Goal: Information Seeking & Learning: Learn about a topic

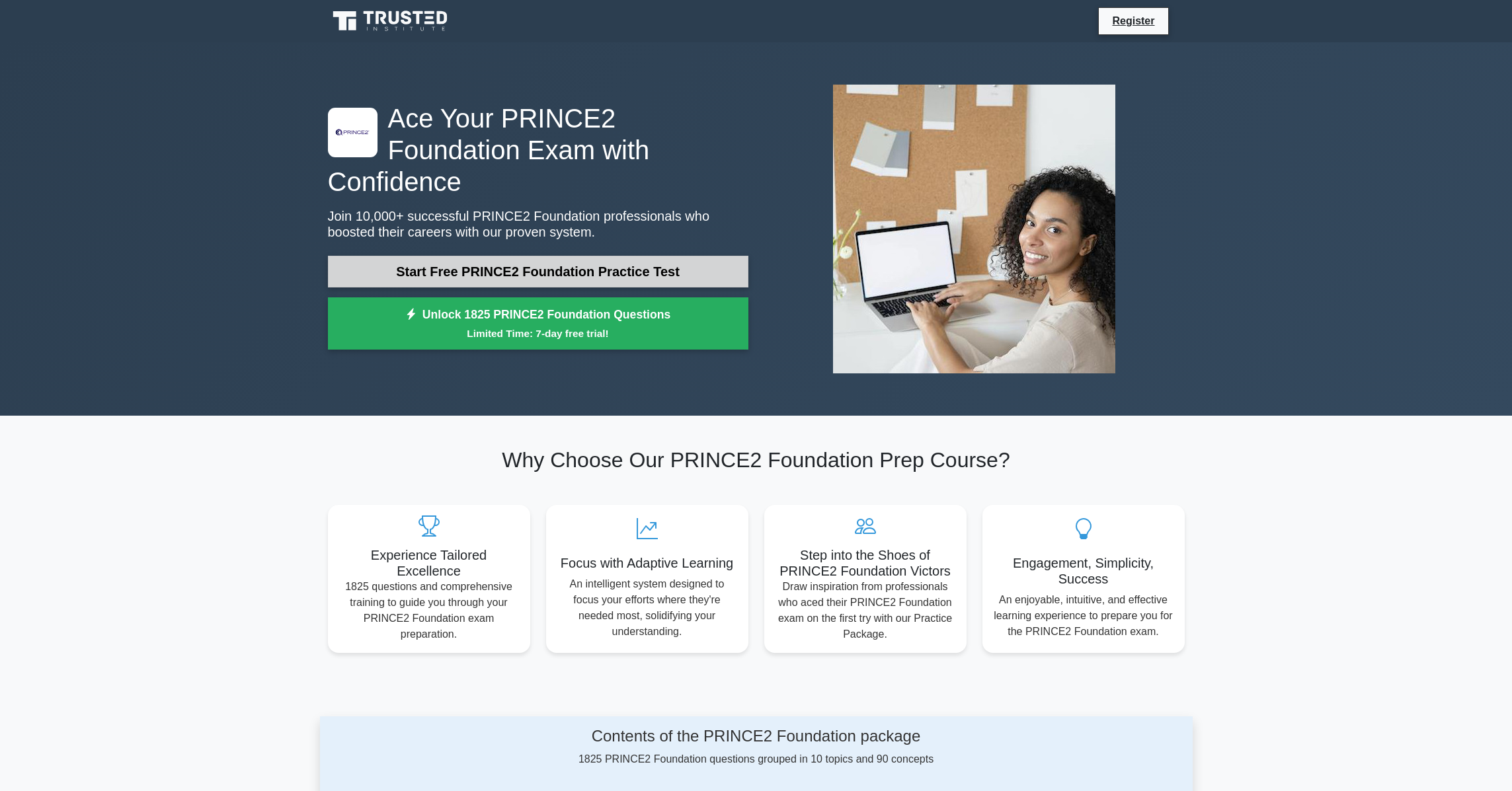
click at [528, 257] on link "Start Free PRINCE2 Foundation Practice Test" at bounding box center [538, 272] width 421 height 32
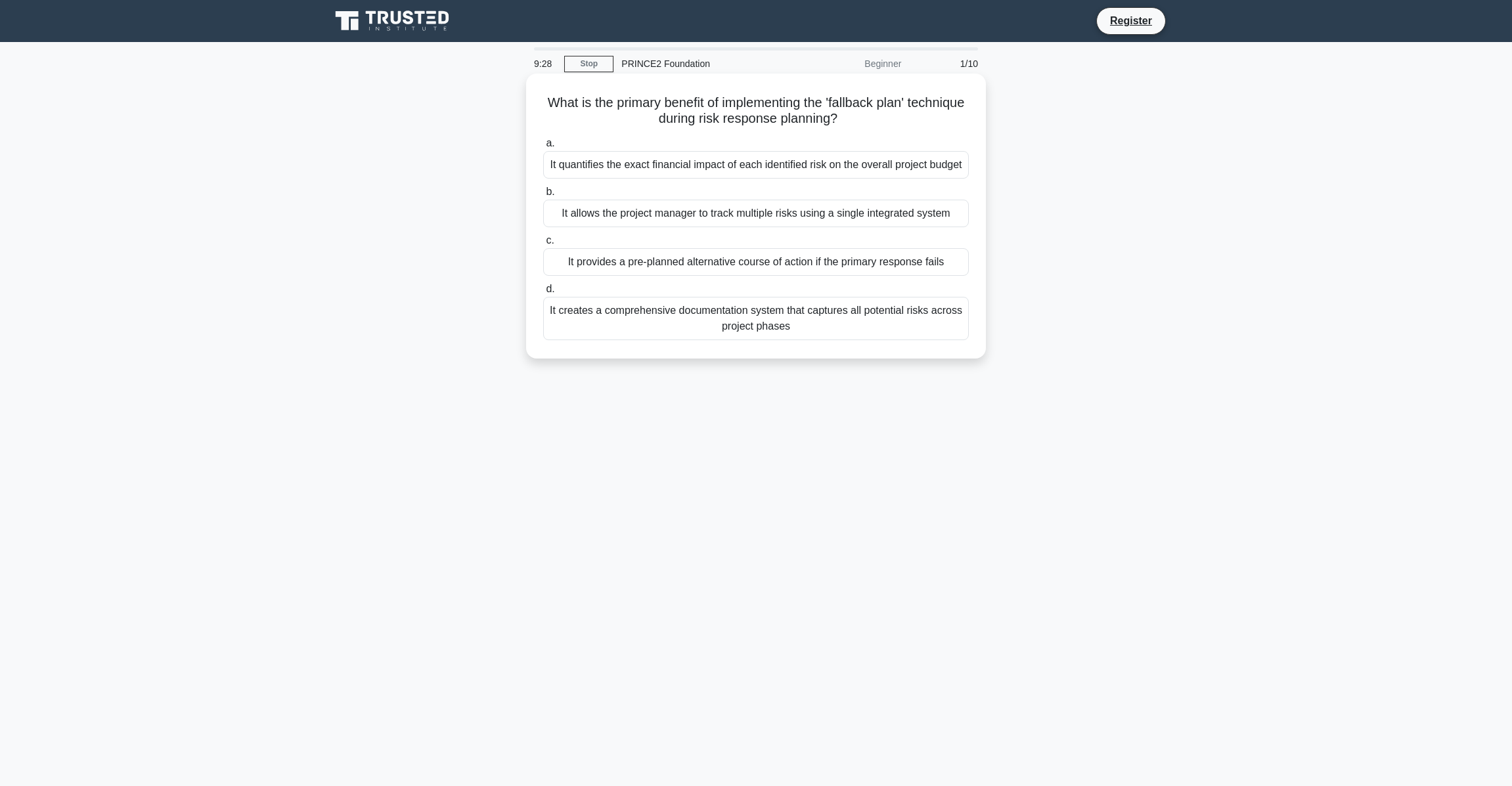
click at [685, 274] on div "It provides a pre-planned alternative course of action if the primary response …" at bounding box center [756, 261] width 426 height 27
click at [544, 245] on input "c. It provides a pre-planned alternative course of action if the primary respon…" at bounding box center [544, 240] width 0 height 8
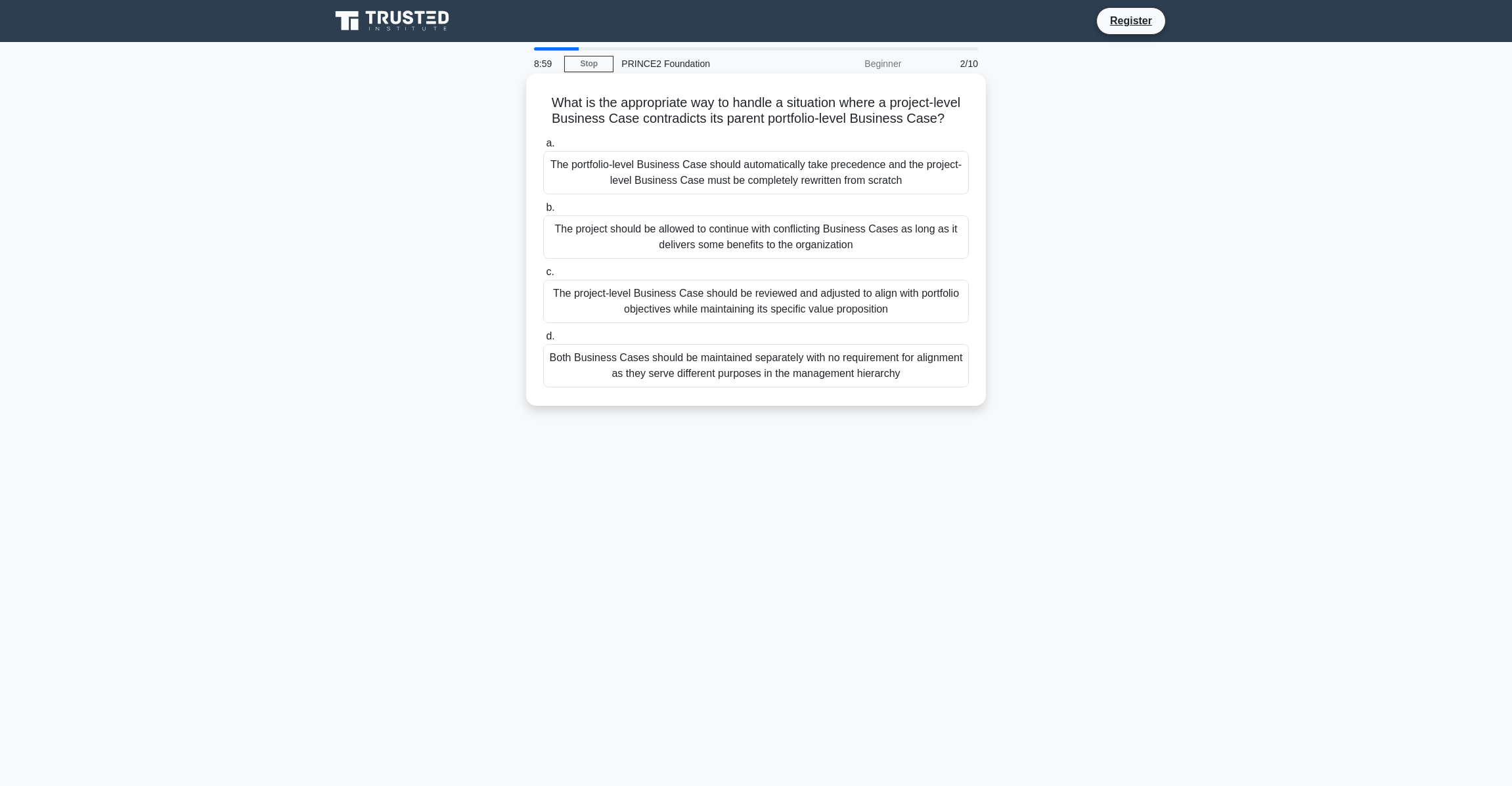
click at [711, 300] on div "The project-level Business Case should be reviewed and adjusted to align with p…" at bounding box center [756, 301] width 426 height 43
click at [544, 277] on input "c. The project-level Business Case should be reviewed and adjusted to align wit…" at bounding box center [544, 272] width 0 height 8
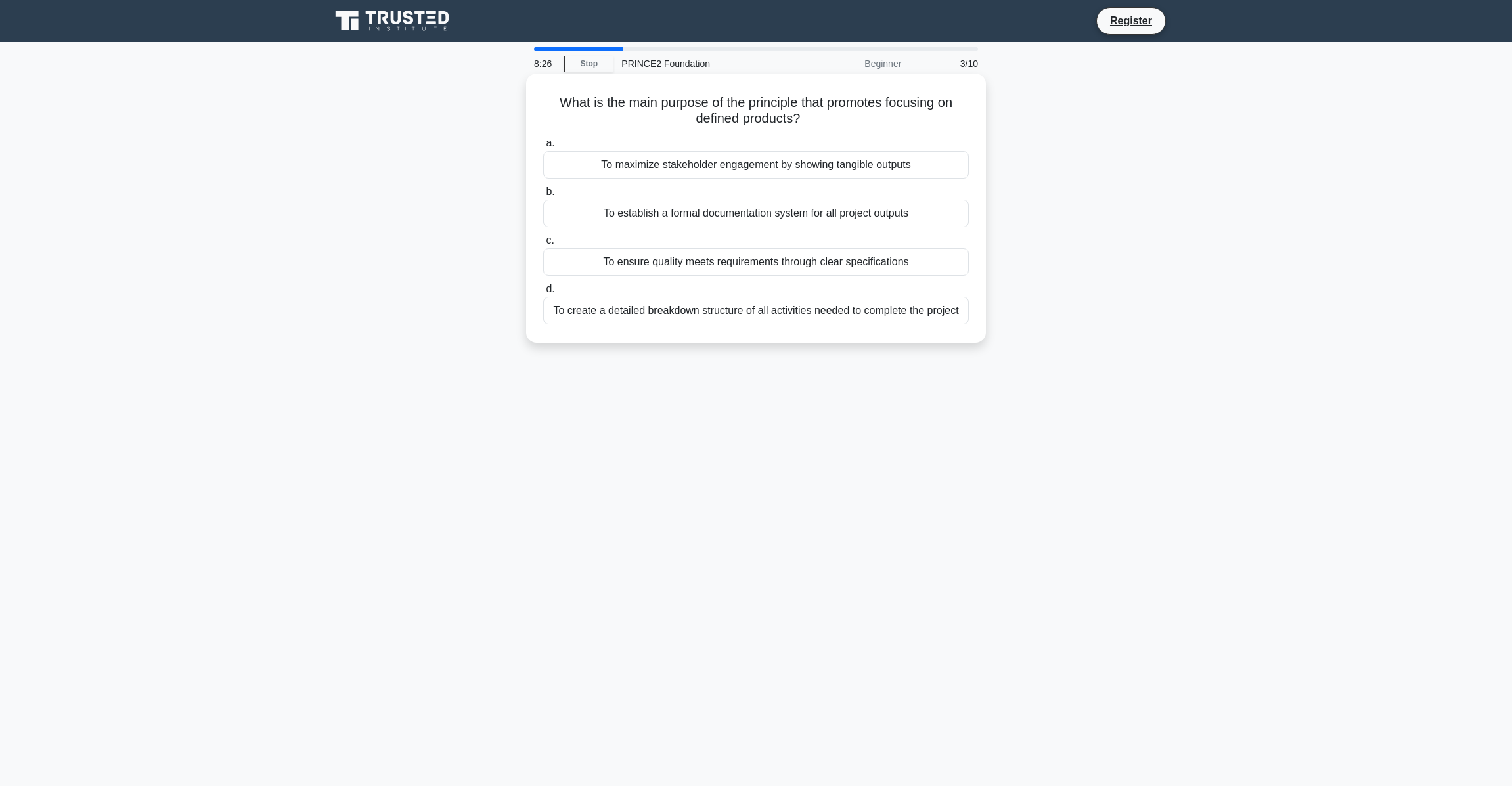
click at [711, 309] on div "To create a detailed breakdown structure of all activities needed to complete t…" at bounding box center [756, 311] width 426 height 27
click at [544, 293] on input "d. To create a detailed breakdown structure of all activities needed to complet…" at bounding box center [544, 289] width 0 height 8
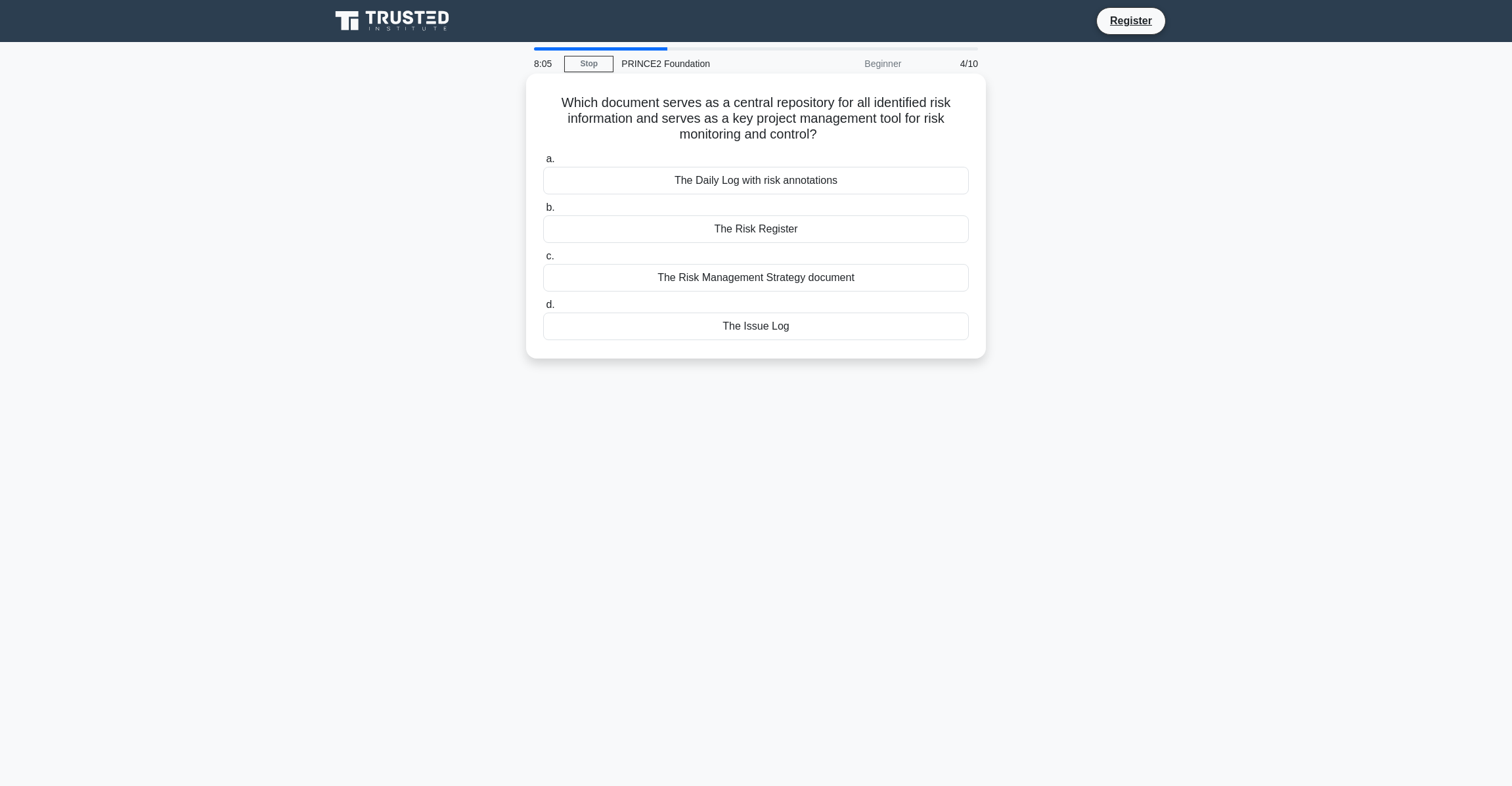
click at [728, 271] on div "The Risk Management Strategy document" at bounding box center [756, 277] width 426 height 27
click at [544, 261] on input "c. The Risk Management Strategy document" at bounding box center [544, 256] width 0 height 8
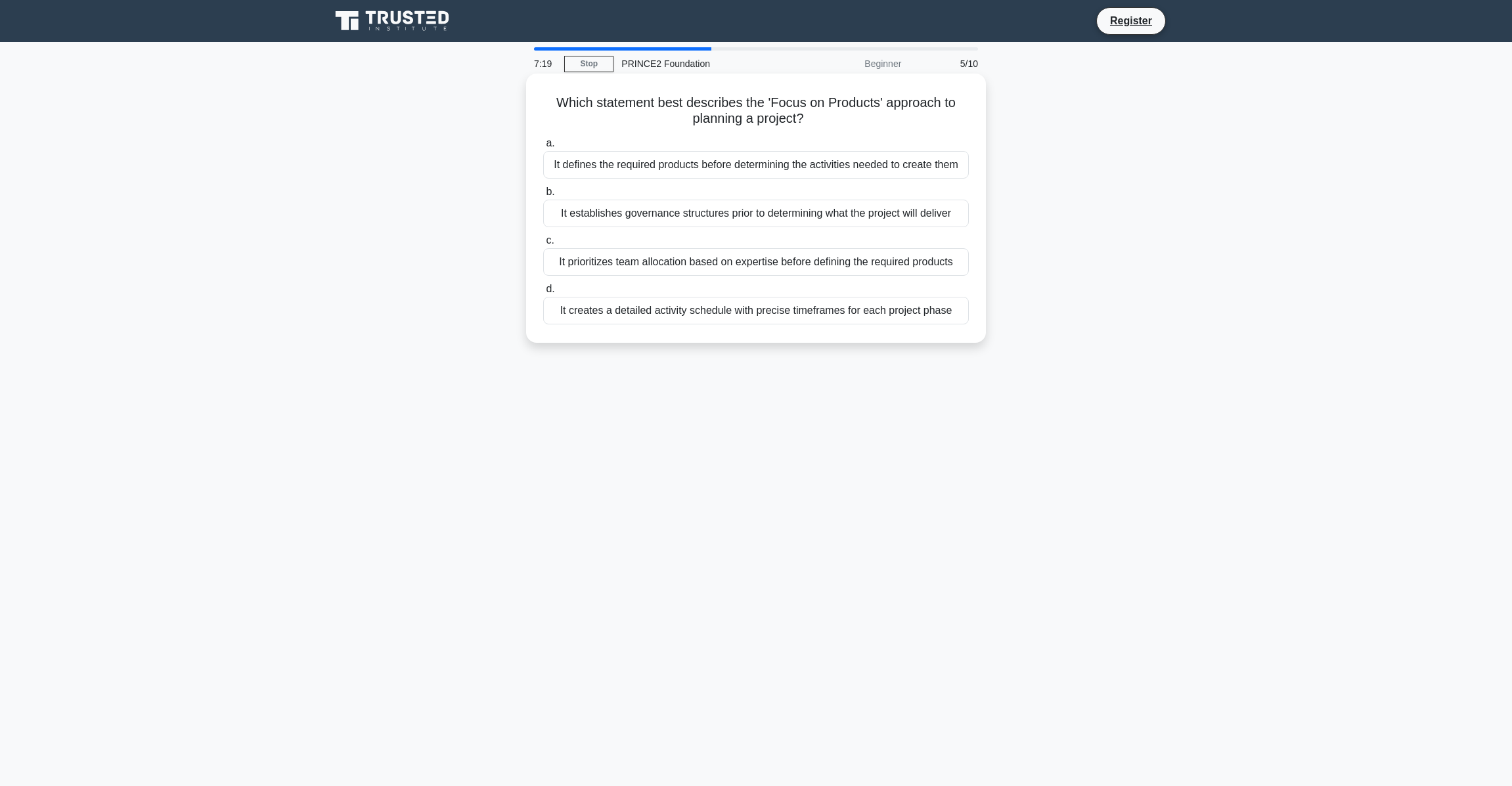
click at [708, 311] on div "It creates a detailed activity schedule with precise timeframes for each projec…" at bounding box center [756, 311] width 426 height 27
click at [544, 293] on input "d. It creates a detailed activity schedule with precise timeframes for each pro…" at bounding box center [544, 289] width 0 height 8
click at [736, 257] on div "They must allocate sufficient time for all board duties and decision-making." at bounding box center [756, 261] width 426 height 27
click at [544, 245] on input "c. They must allocate sufficient time for all board duties and decision-making." at bounding box center [544, 240] width 0 height 8
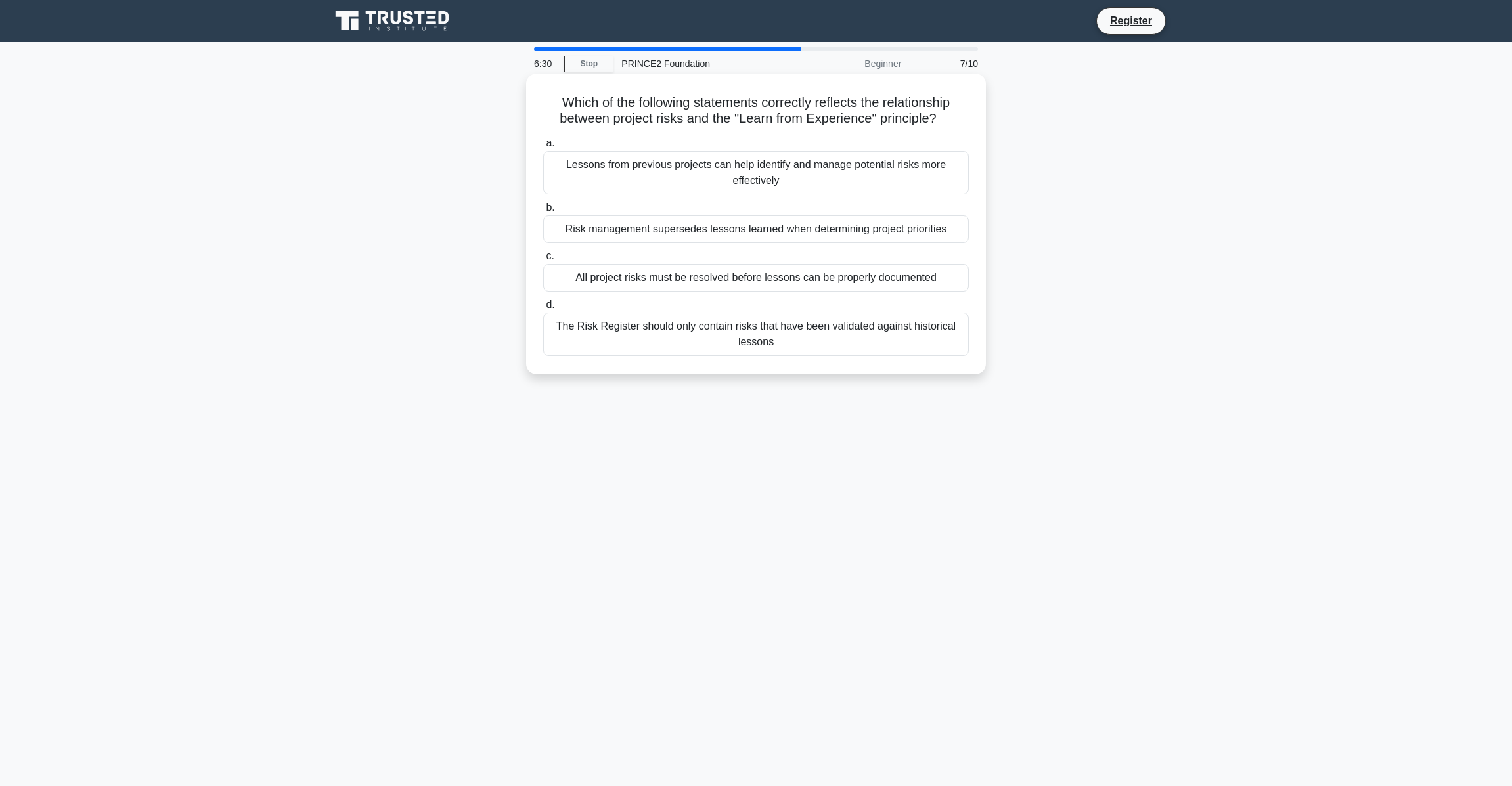
click at [728, 277] on div "All project risks must be resolved before lessons can be properly documented" at bounding box center [756, 277] width 426 height 27
click at [544, 261] on input "c. All project risks must be resolved before lessons can be properly documented" at bounding box center [544, 256] width 0 height 8
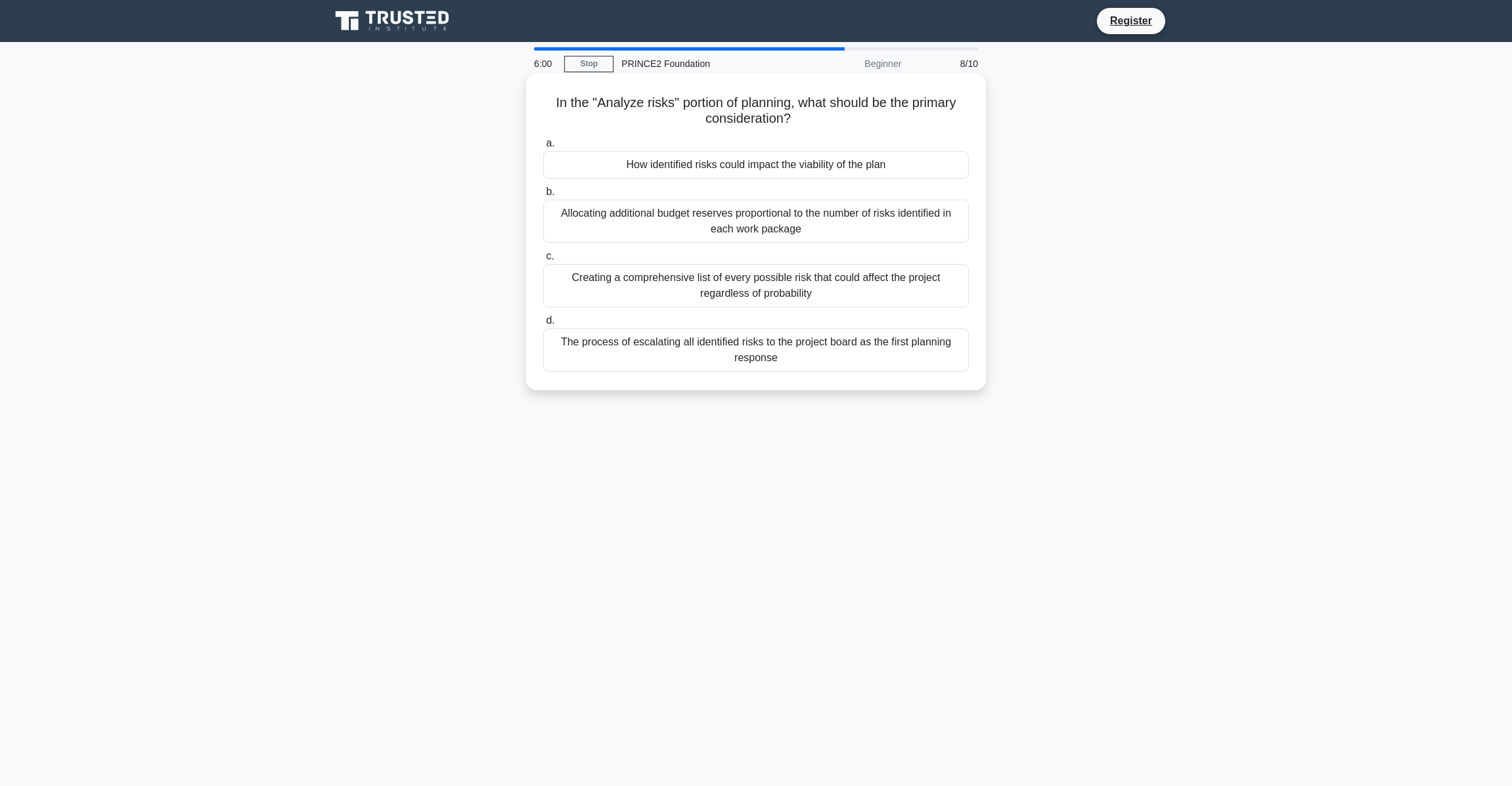
click at [748, 162] on div "How identified risks could impact the viability of the plan" at bounding box center [756, 165] width 426 height 27
click at [544, 148] on input "a. How identified risks could impact the viability of the plan" at bounding box center [544, 143] width 0 height 8
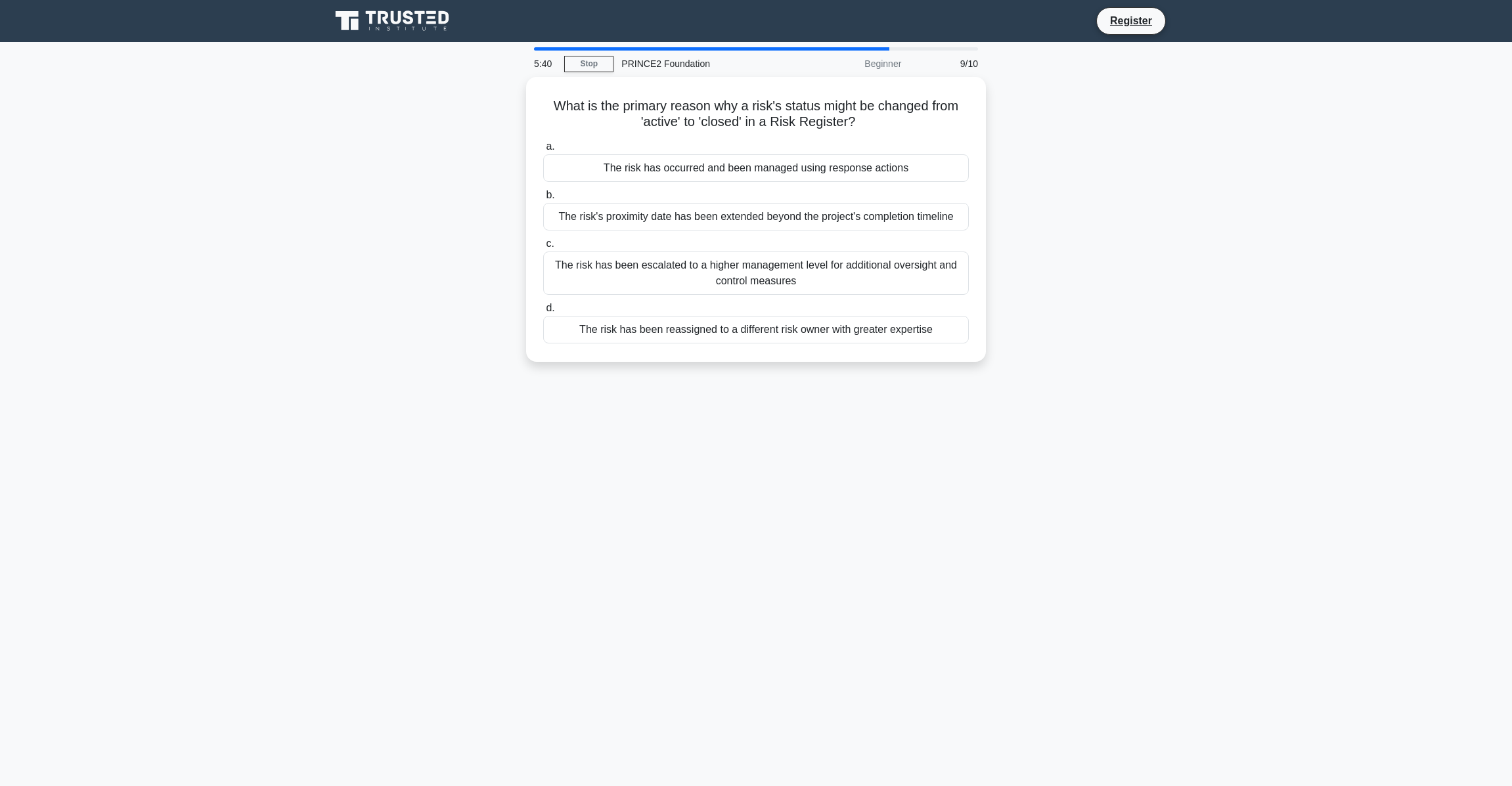
click at [570, 47] on main "5:40 Stop PRINCE2 Foundation Beginner 9/10 What is the primary reason why a ris…" at bounding box center [756, 414] width 1512 height 744
click at [716, 162] on div "The risk has occurred and been managed using response actions" at bounding box center [756, 165] width 426 height 27
click at [544, 148] on input "a. The risk has occurred and been managed using response actions" at bounding box center [544, 143] width 0 height 8
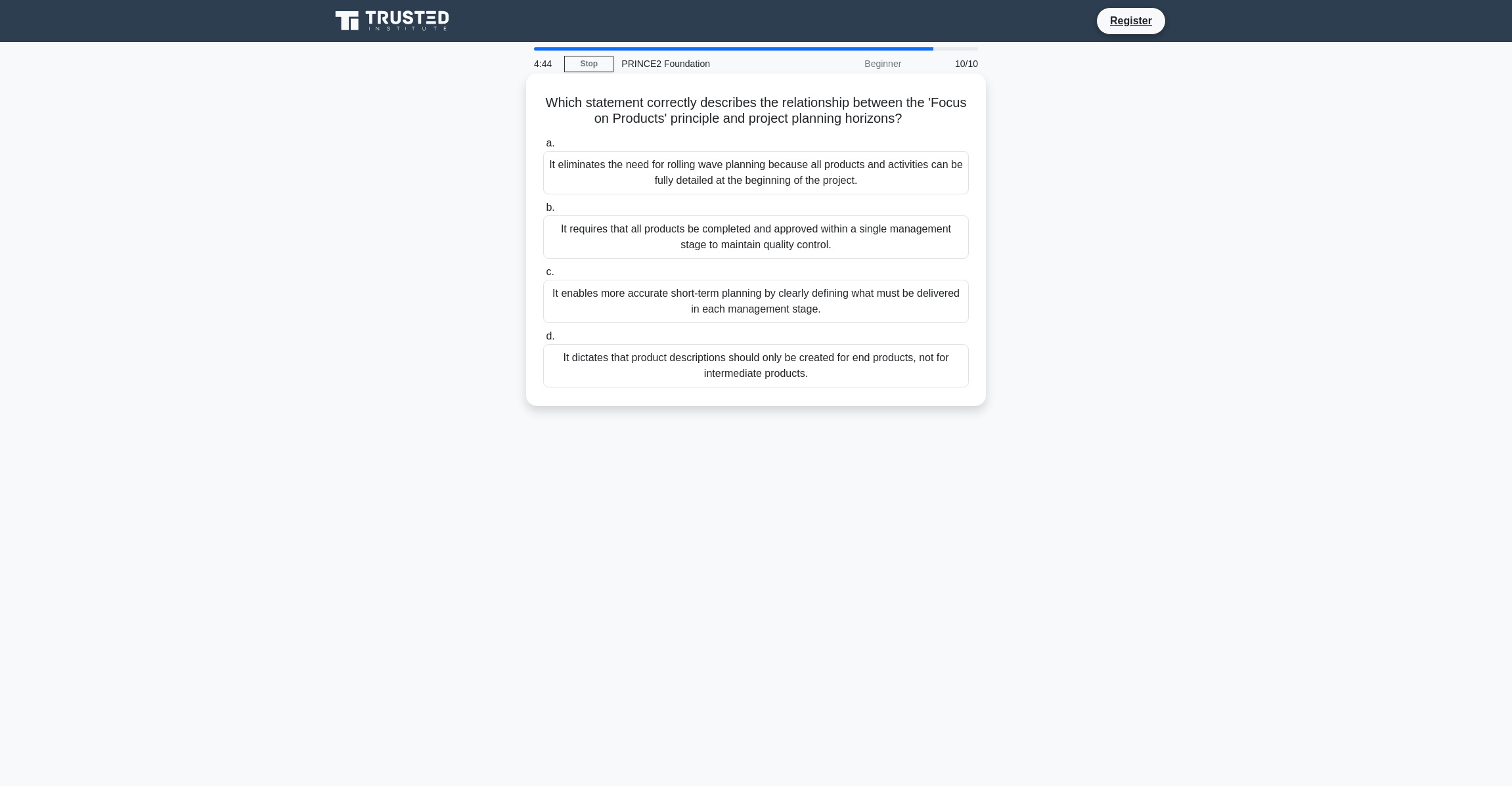
click at [722, 308] on div "It enables more accurate short-term planning by clearly defining what must be d…" at bounding box center [756, 301] width 426 height 43
click at [544, 277] on input "c. It enables more accurate short-term planning by clearly defining what must b…" at bounding box center [544, 272] width 0 height 8
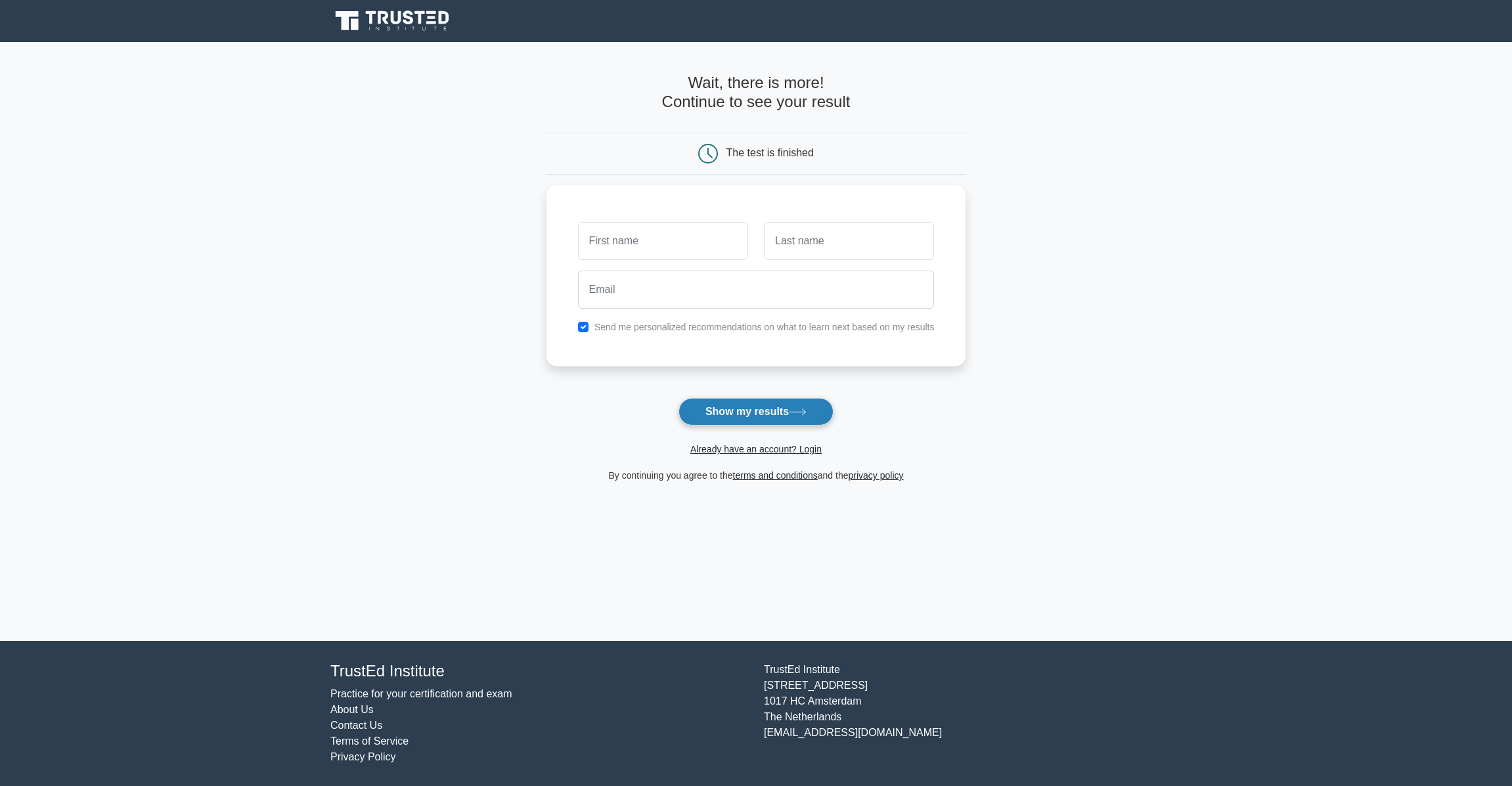
click at [737, 410] on button "Show my results" at bounding box center [756, 412] width 155 height 27
type input "roy"
type input "garratt"
type input "racing_roy@hotmail.com"
drag, startPoint x: 750, startPoint y: 414, endPoint x: 740, endPoint y: 370, distance: 45.1
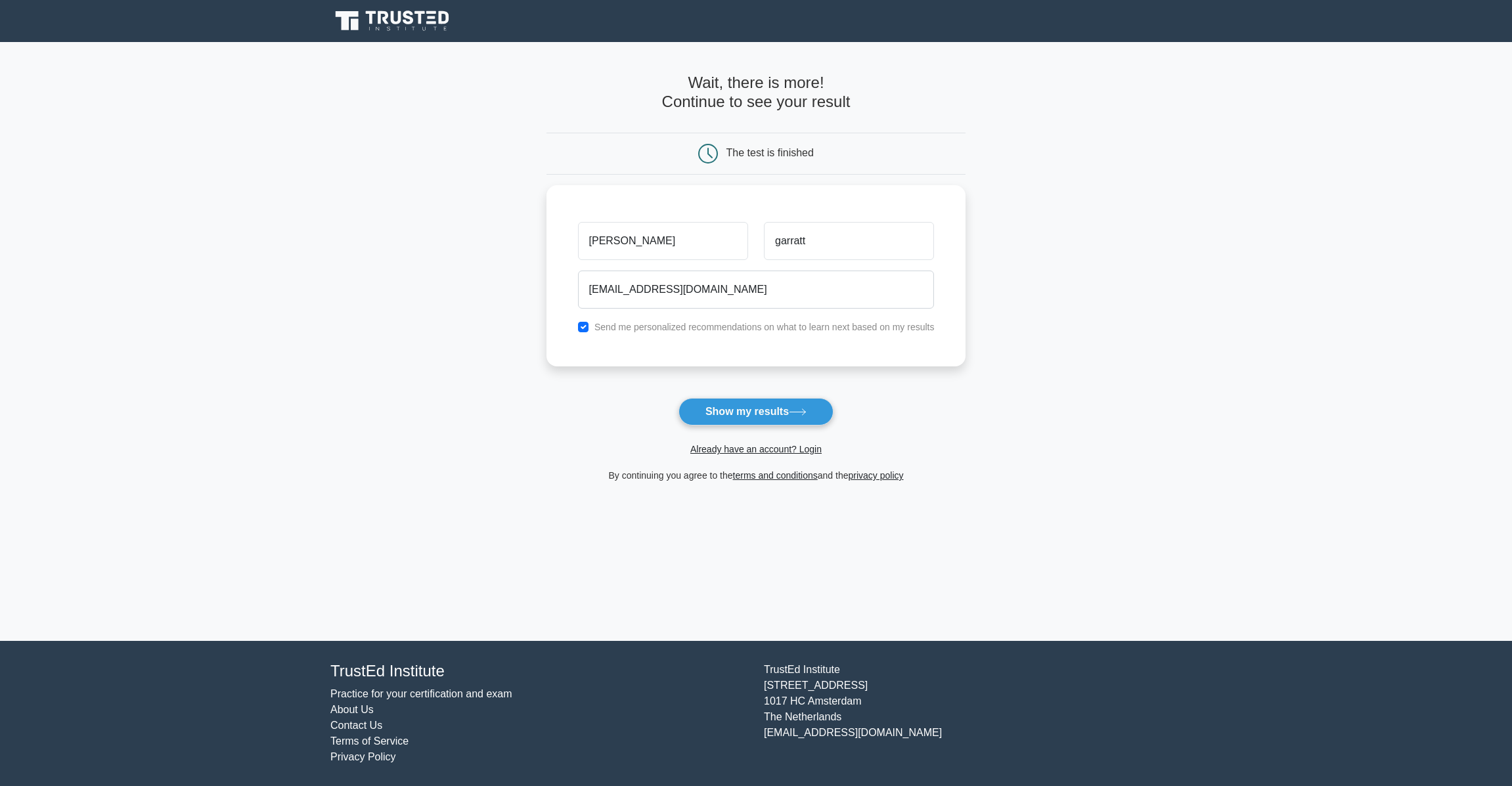
click at [740, 370] on form "Wait, there is more! Continue to see your result The test is finished roy garra…" at bounding box center [756, 278] width 420 height 410
click at [585, 316] on div "Send me personalized recommendations on what to learn next based on my results" at bounding box center [756, 323] width 373 height 16
click at [582, 320] on input "checkbox" at bounding box center [584, 323] width 11 height 11
click at [584, 318] on input "checkbox" at bounding box center [584, 323] width 11 height 11
checkbox input "true"
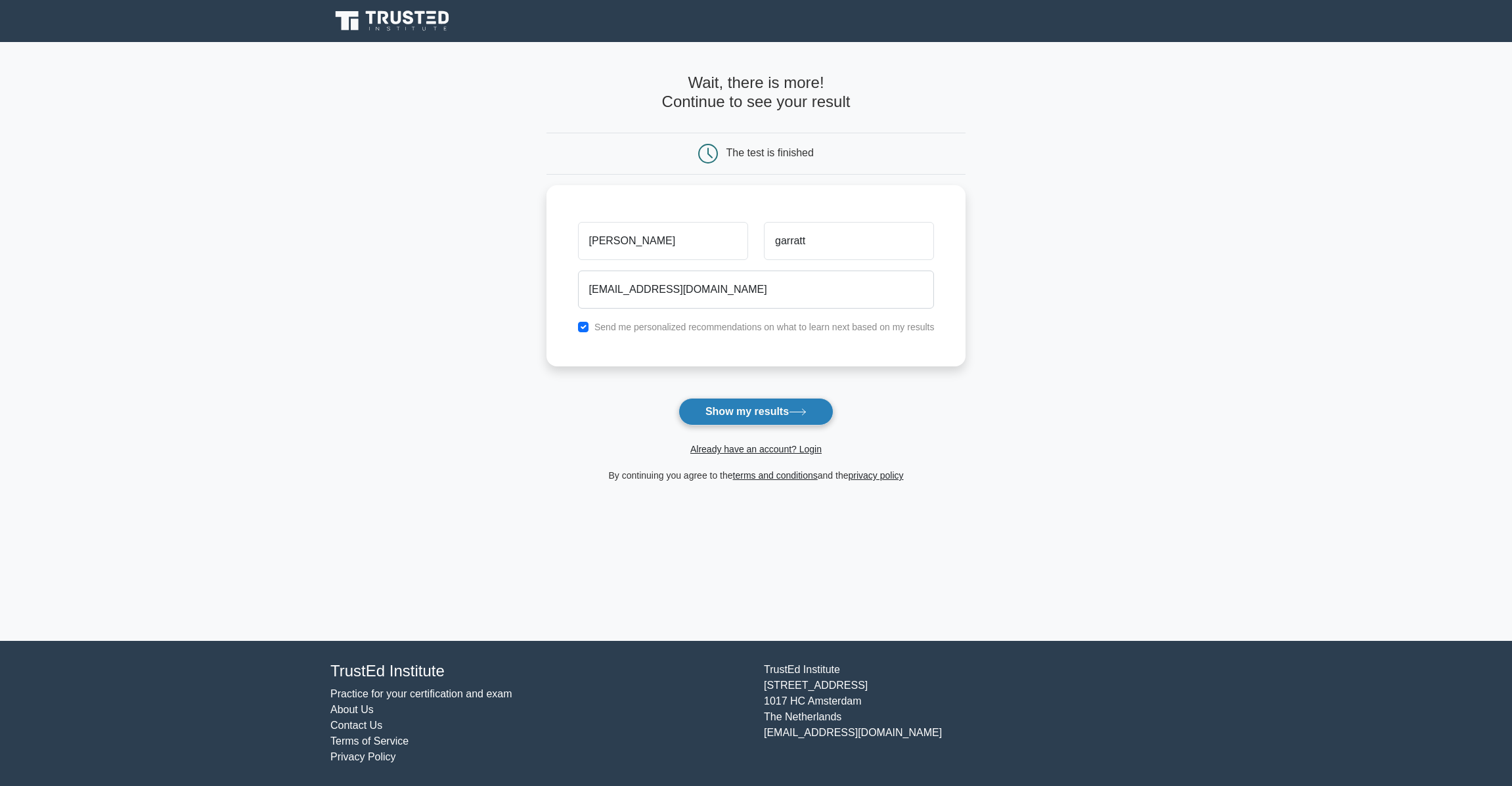
click at [779, 411] on button "Show my results" at bounding box center [756, 412] width 155 height 27
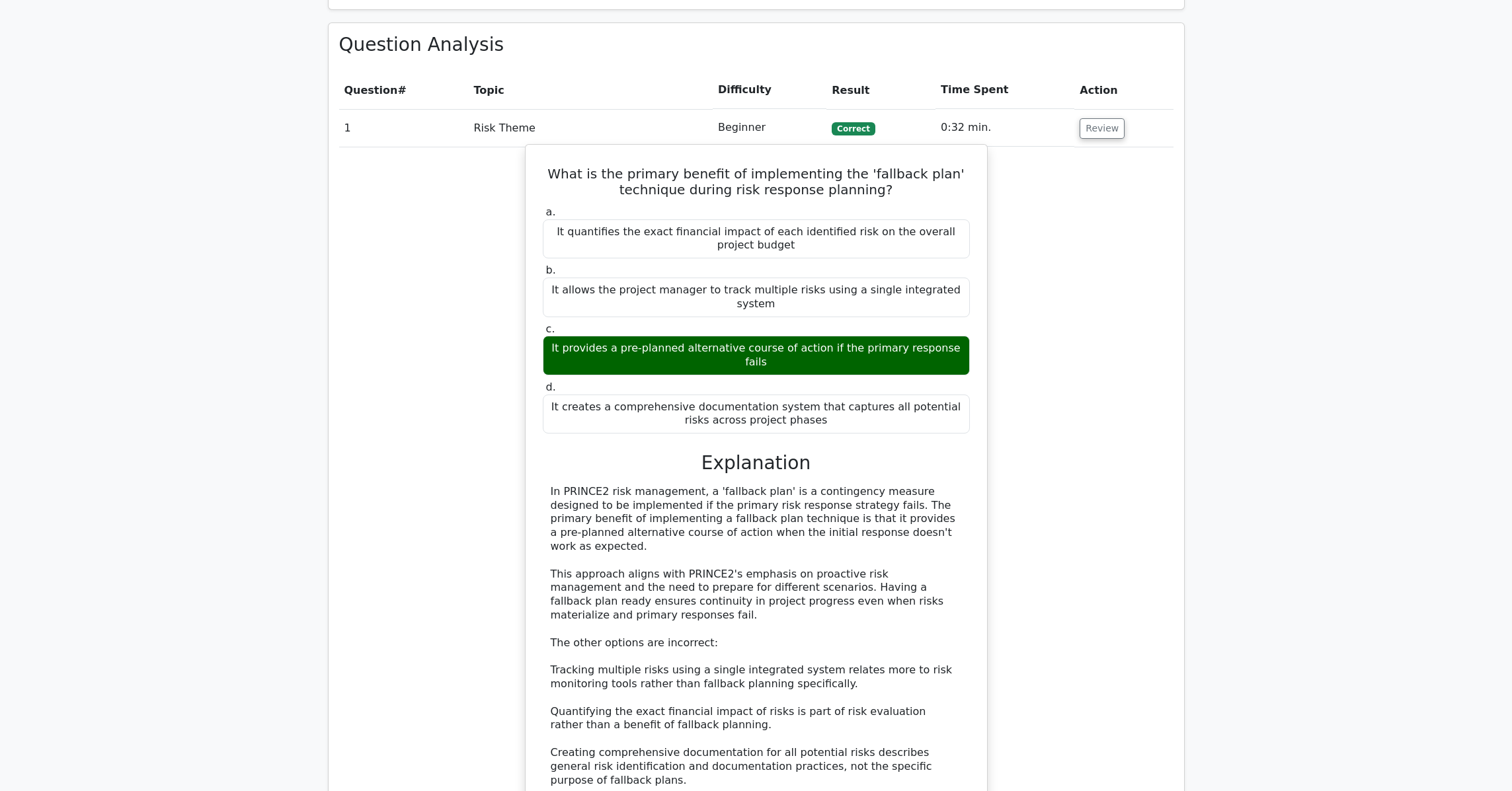
scroll to position [1514, 0]
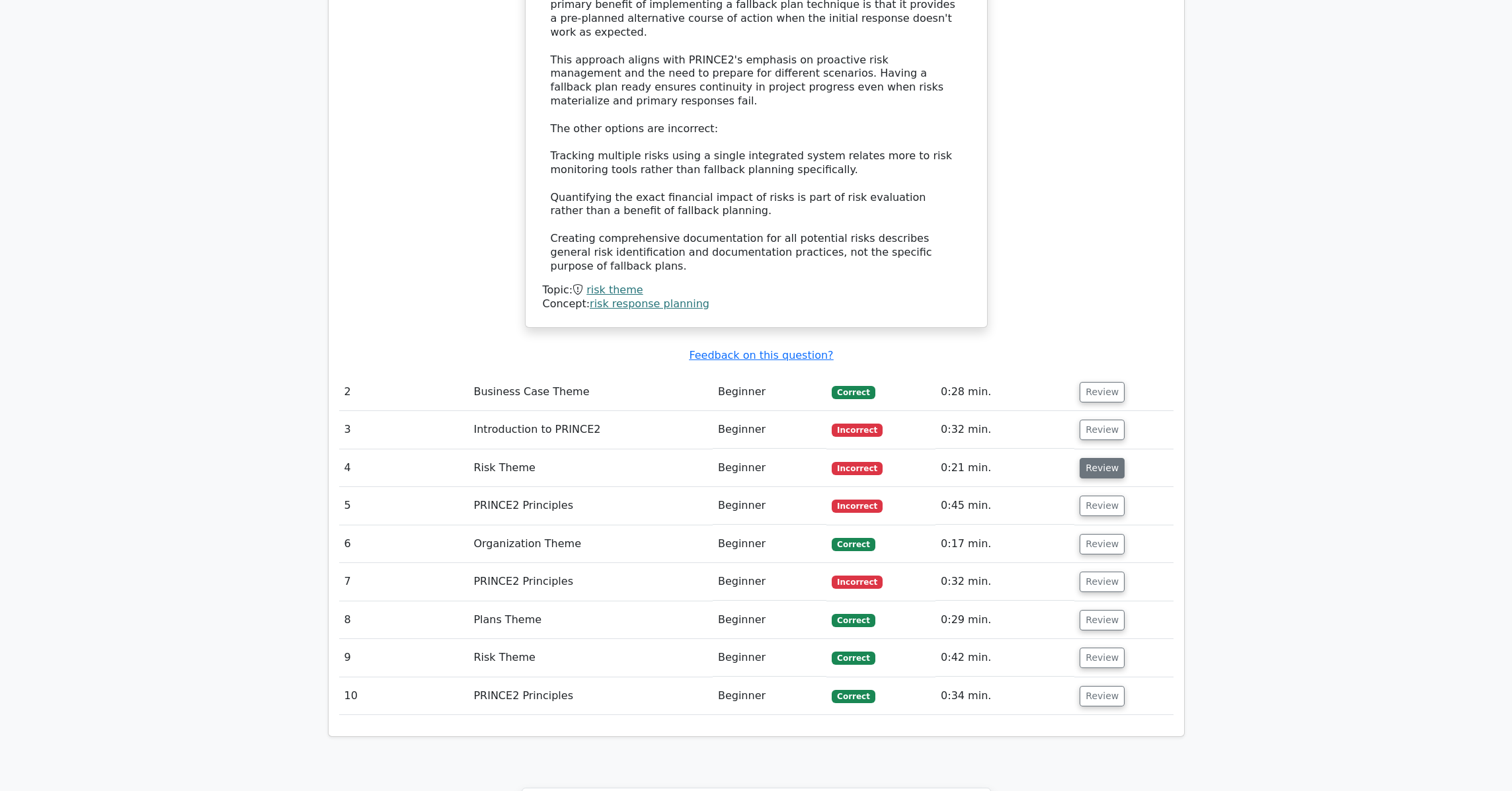
click at [1093, 458] on button "Review" at bounding box center [1102, 468] width 45 height 21
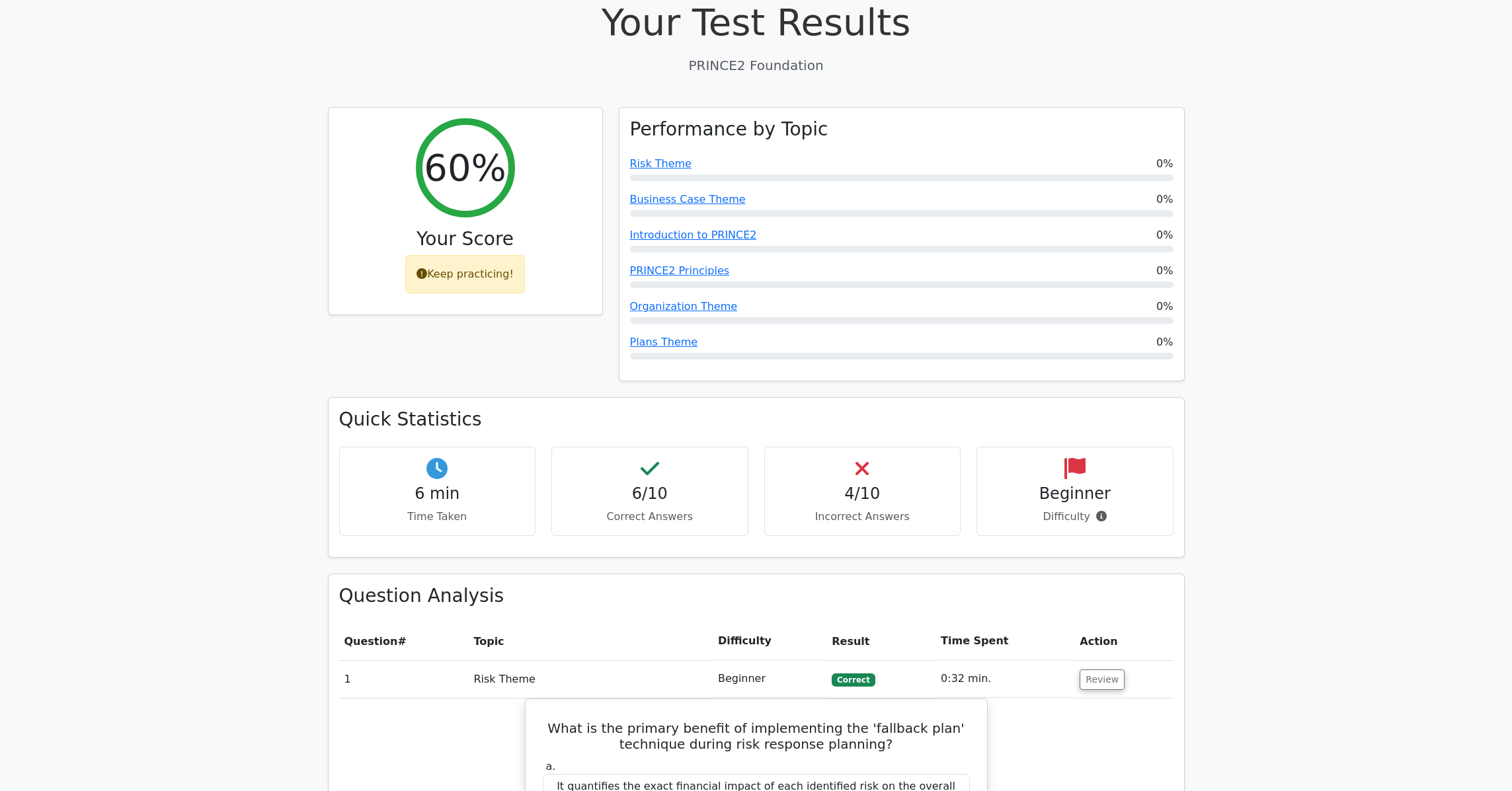
scroll to position [624, 0]
